Goal: Task Accomplishment & Management: Use online tool/utility

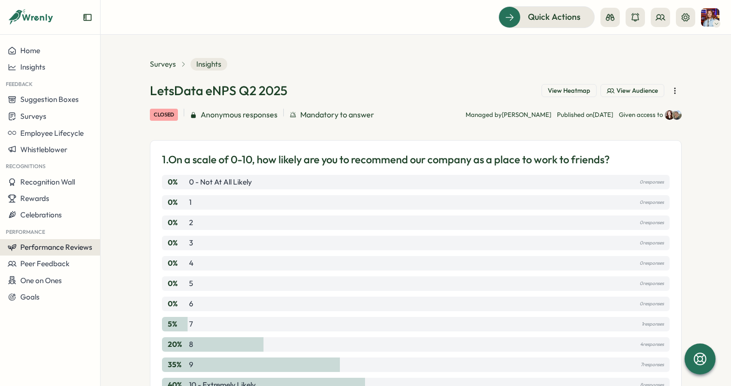
click at [55, 247] on span "Performance Reviews" at bounding box center [56, 247] width 72 height 9
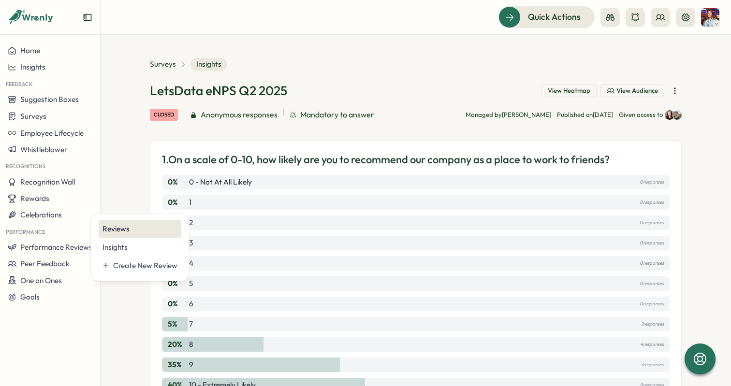
click at [113, 232] on div "Reviews" at bounding box center [140, 229] width 75 height 11
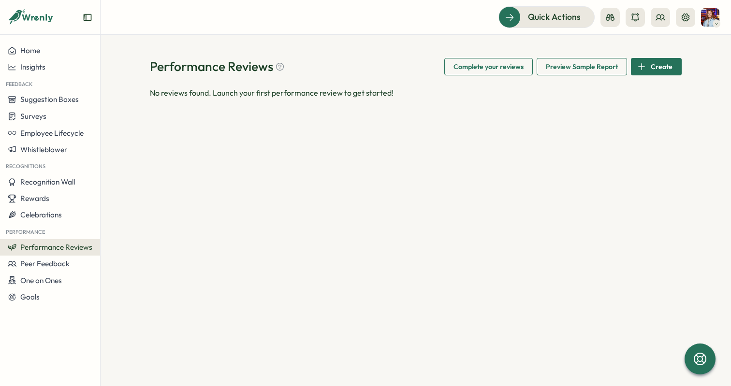
click at [565, 67] on span "Preview Sample Report" at bounding box center [582, 67] width 72 height 16
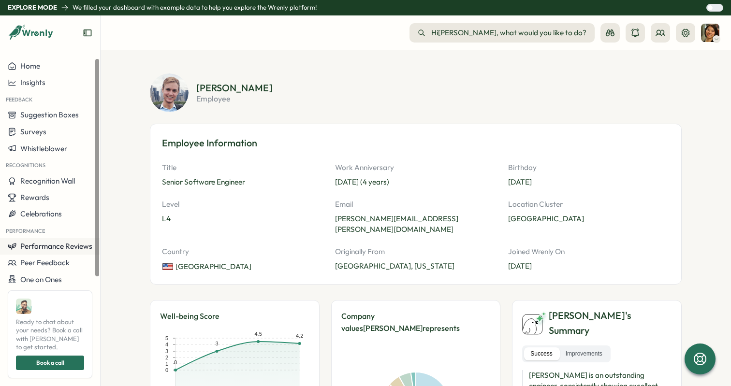
click at [42, 250] on span "Performance Reviews" at bounding box center [56, 246] width 72 height 9
click at [54, 247] on span "Performance Reviews" at bounding box center [56, 246] width 72 height 9
click at [64, 244] on span "Performance Reviews" at bounding box center [56, 246] width 72 height 9
click at [74, 245] on span "Performance Reviews" at bounding box center [56, 246] width 72 height 9
click at [64, 260] on span "Peer Feedback" at bounding box center [44, 262] width 49 height 9
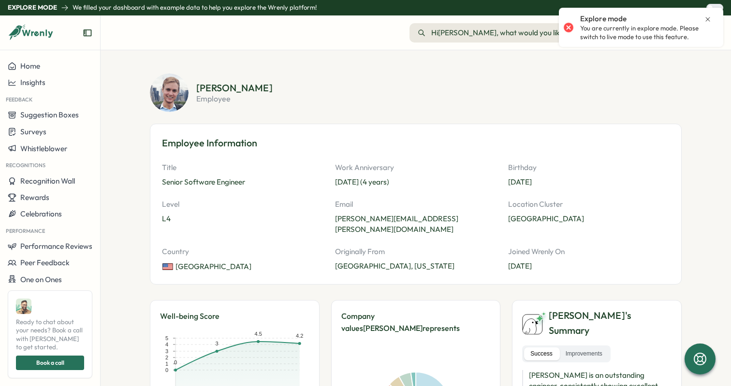
click at [708, 17] on icon at bounding box center [708, 19] width 8 height 8
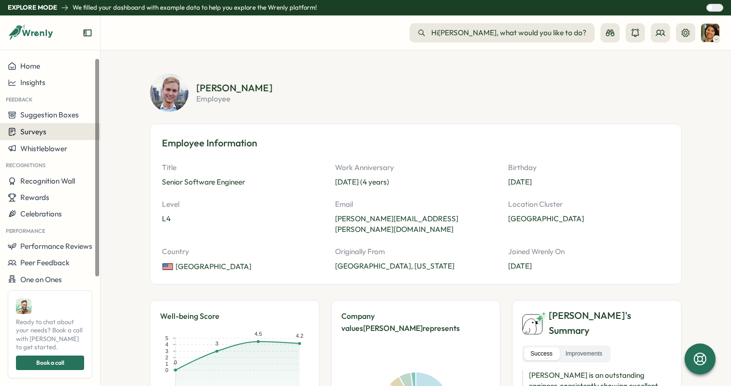
click at [28, 137] on button "Surveys" at bounding box center [50, 131] width 100 height 17
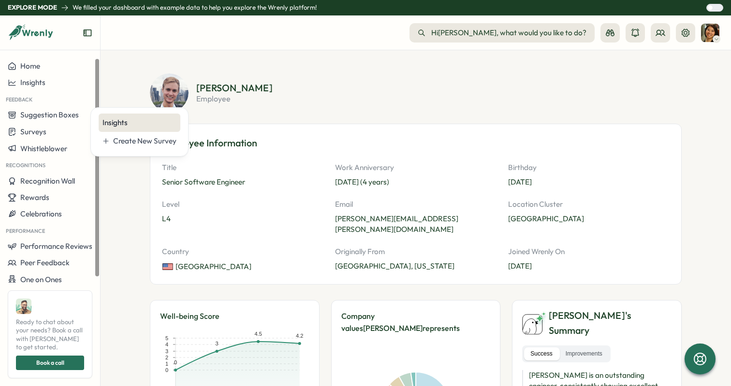
click at [123, 119] on div "Insights" at bounding box center [140, 123] width 74 height 11
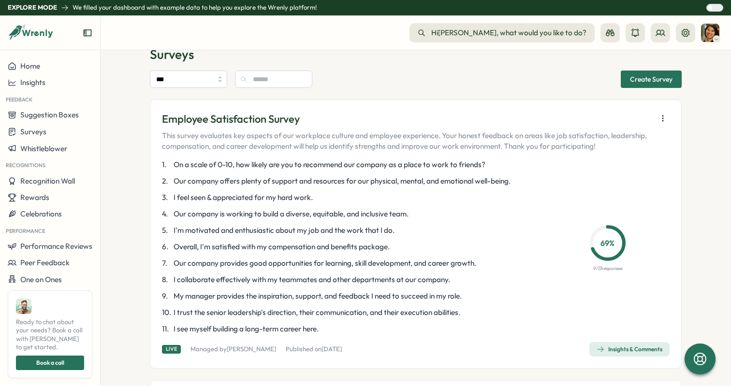
scroll to position [22, 0]
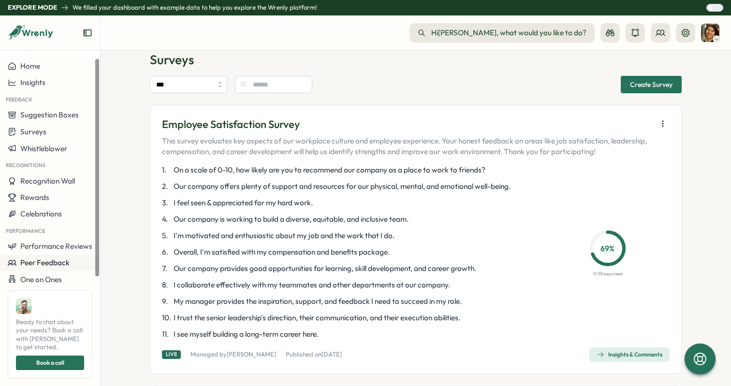
click at [46, 263] on span "Peer Feedback" at bounding box center [44, 262] width 49 height 9
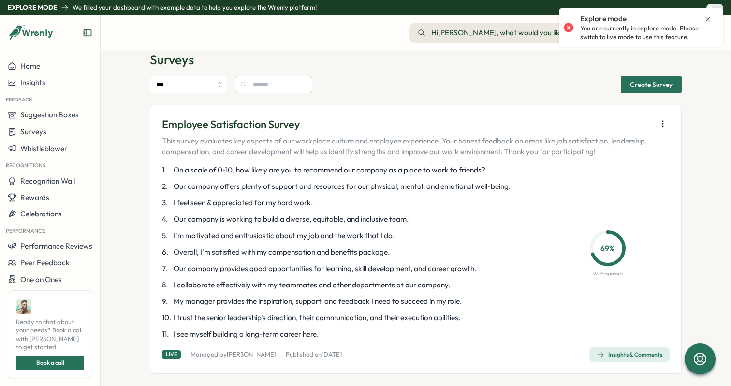
click at [706, 21] on icon at bounding box center [708, 19] width 4 height 4
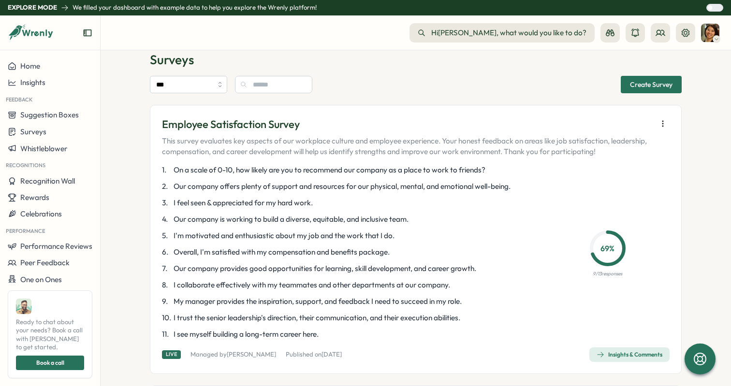
click at [713, 10] on div at bounding box center [718, 7] width 10 height 7
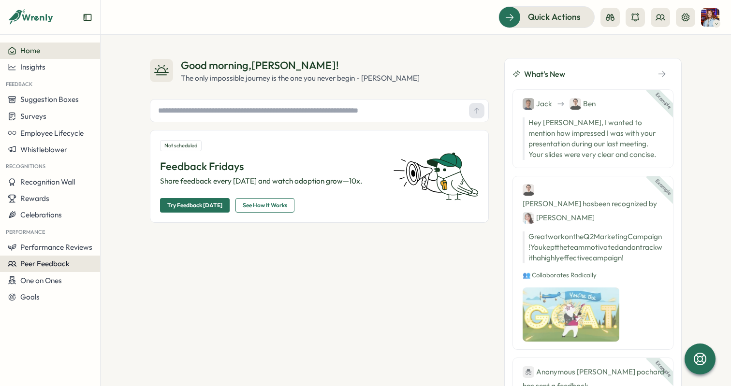
click at [27, 266] on span "Peer Feedback" at bounding box center [44, 263] width 49 height 9
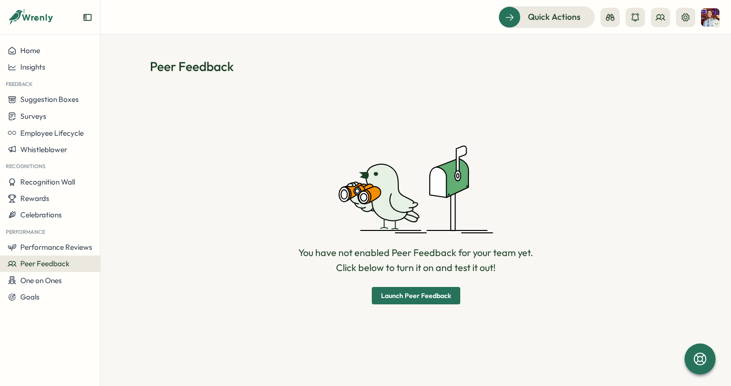
click at [428, 296] on span "Launch Peer Feedback" at bounding box center [416, 296] width 70 height 7
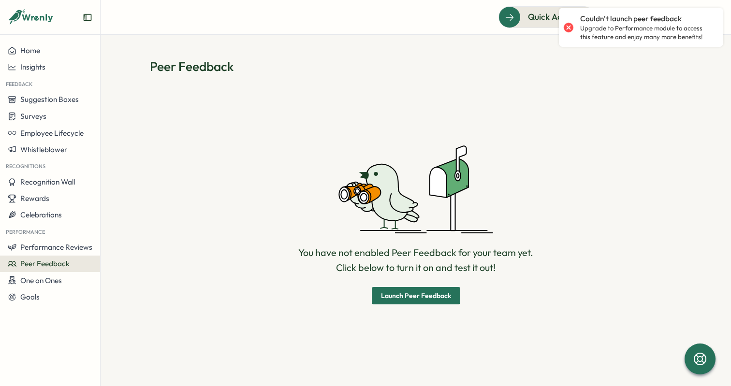
click at [567, 26] on div at bounding box center [569, 27] width 14 height 14
click at [520, 52] on div "Peer Feedback You have not enabled Peer Feedback for your team yet. Click below…" at bounding box center [416, 211] width 631 height 352
